Goal: Find specific page/section: Find specific page/section

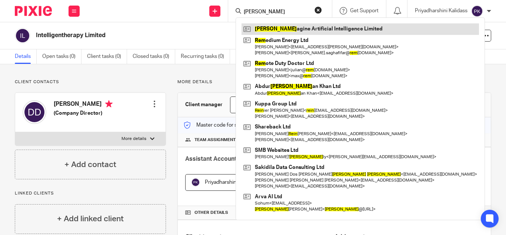
type input "[PERSON_NAME]"
click at [290, 33] on link at bounding box center [361, 28] width 238 height 11
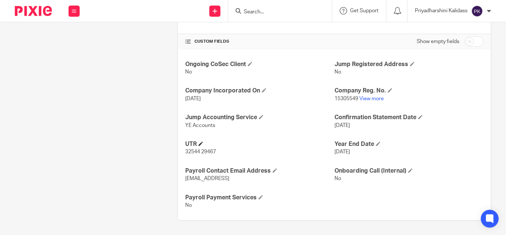
scroll to position [245, 0]
click at [257, 12] on input "Search" at bounding box center [276, 12] width 67 height 7
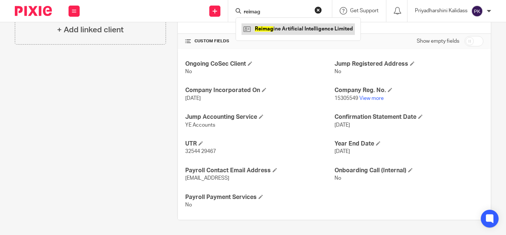
type input "reimag"
click at [276, 30] on link at bounding box center [298, 28] width 113 height 11
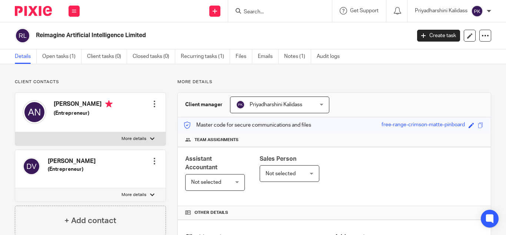
scroll to position [195, 0]
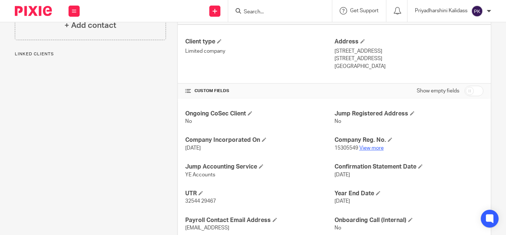
click at [372, 146] on link "View more" at bounding box center [371, 147] width 24 height 5
